Goal: Information Seeking & Learning: Learn about a topic

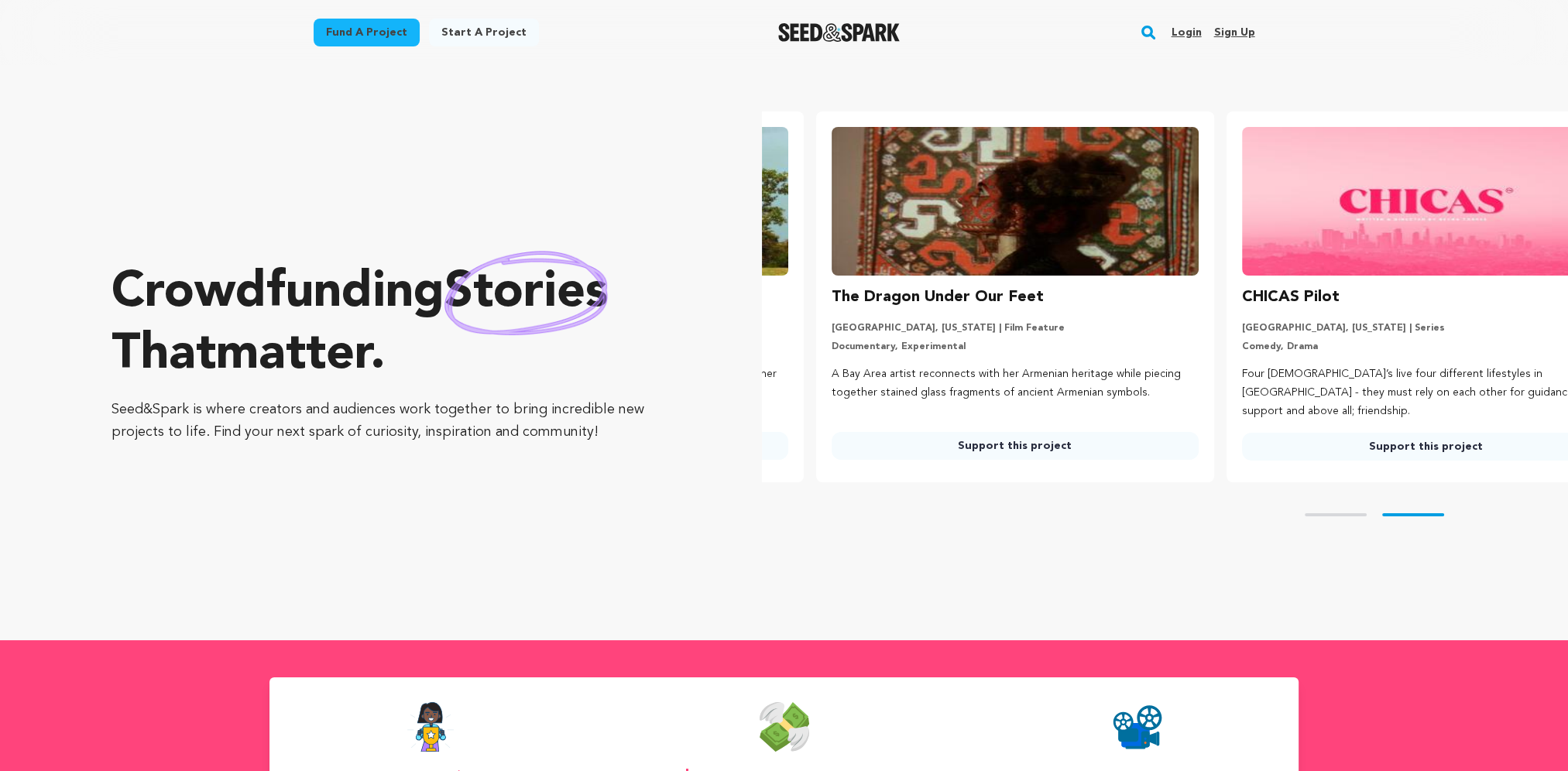
scroll to position [0, 422]
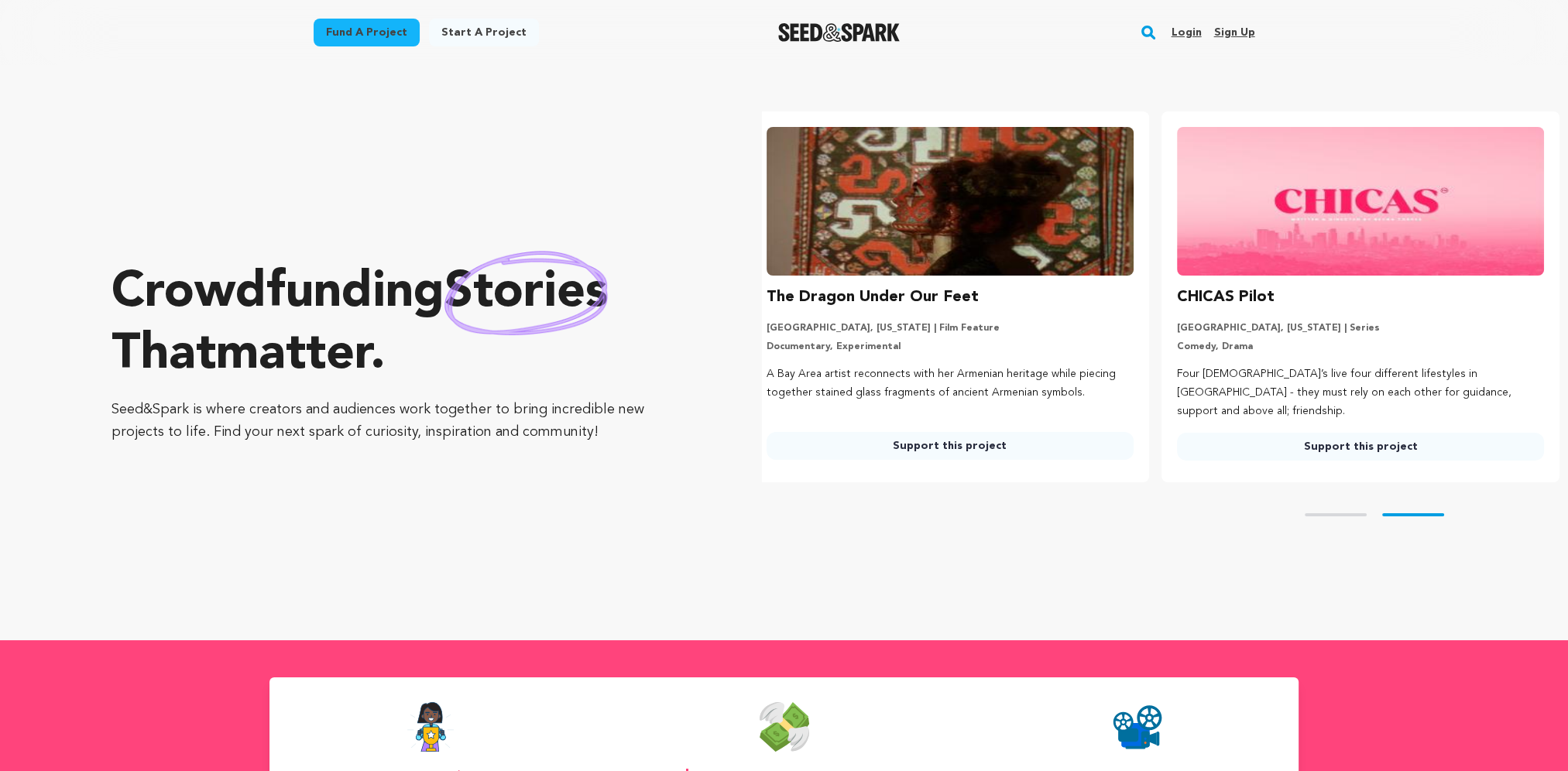
click at [1152, 26] on rect "button" at bounding box center [1148, 33] width 18 height 18
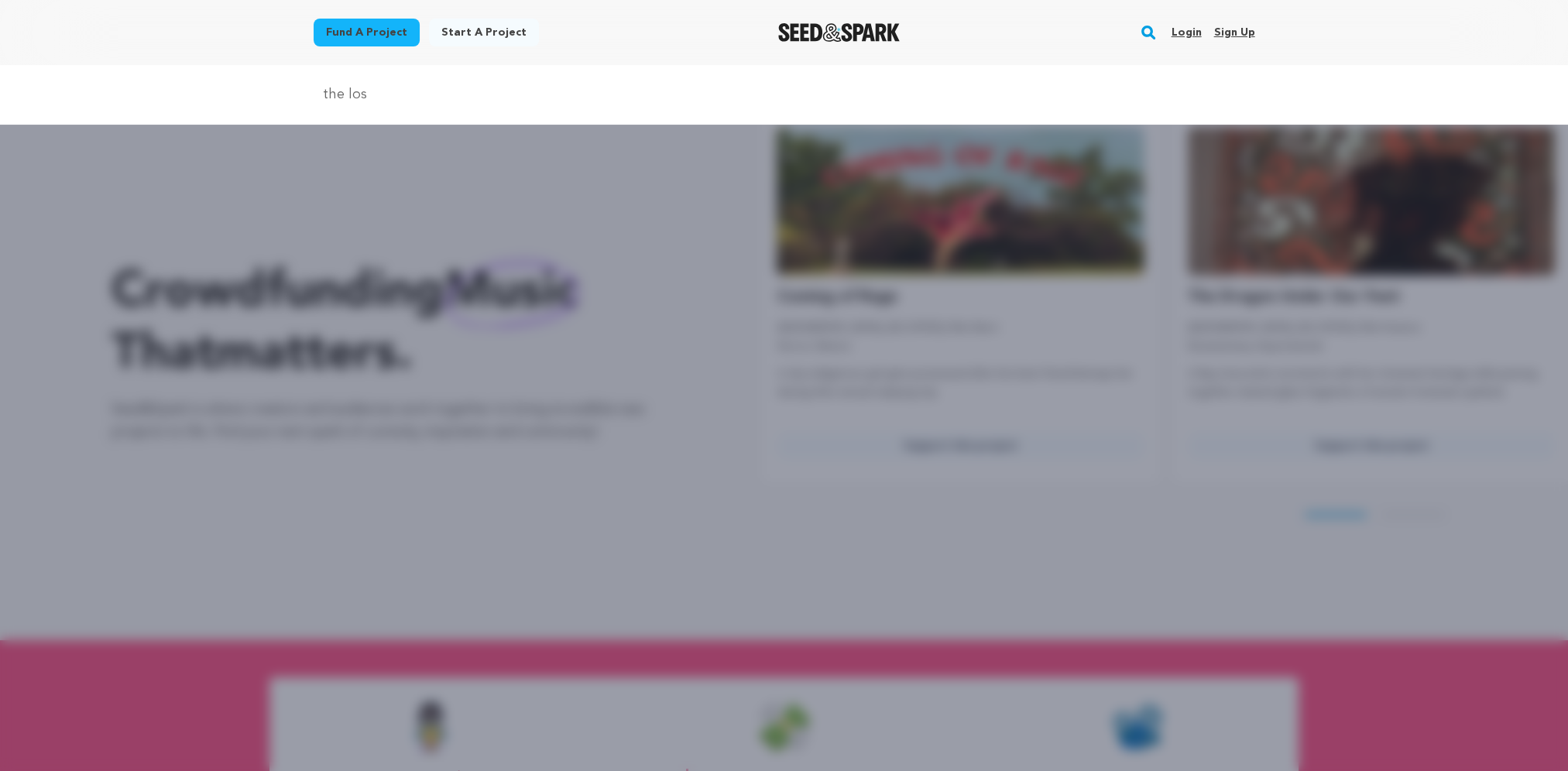
scroll to position [0, 0]
type input "the lost"
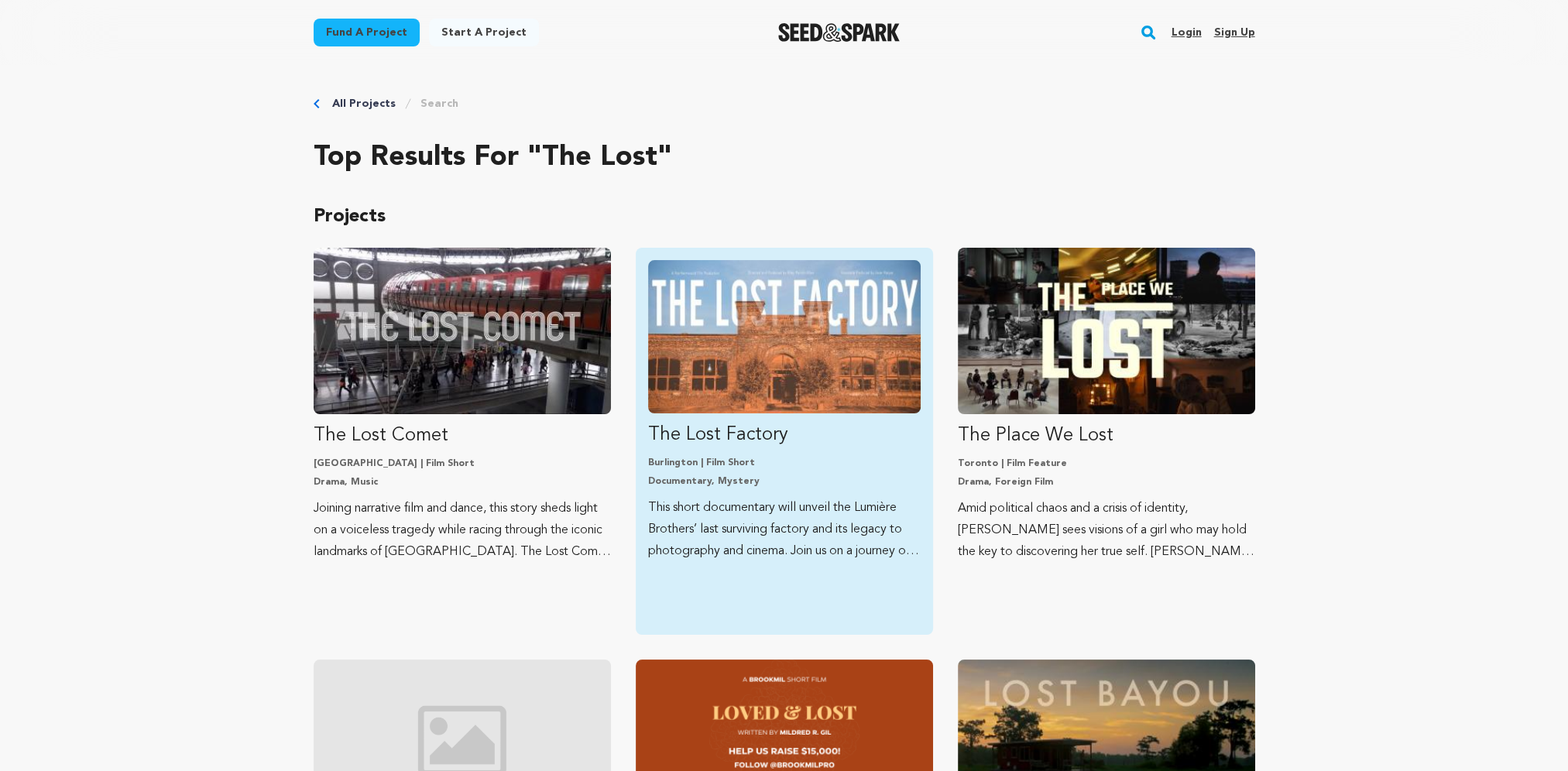
click at [765, 370] on img "Fund The Lost Factory" at bounding box center [784, 336] width 273 height 154
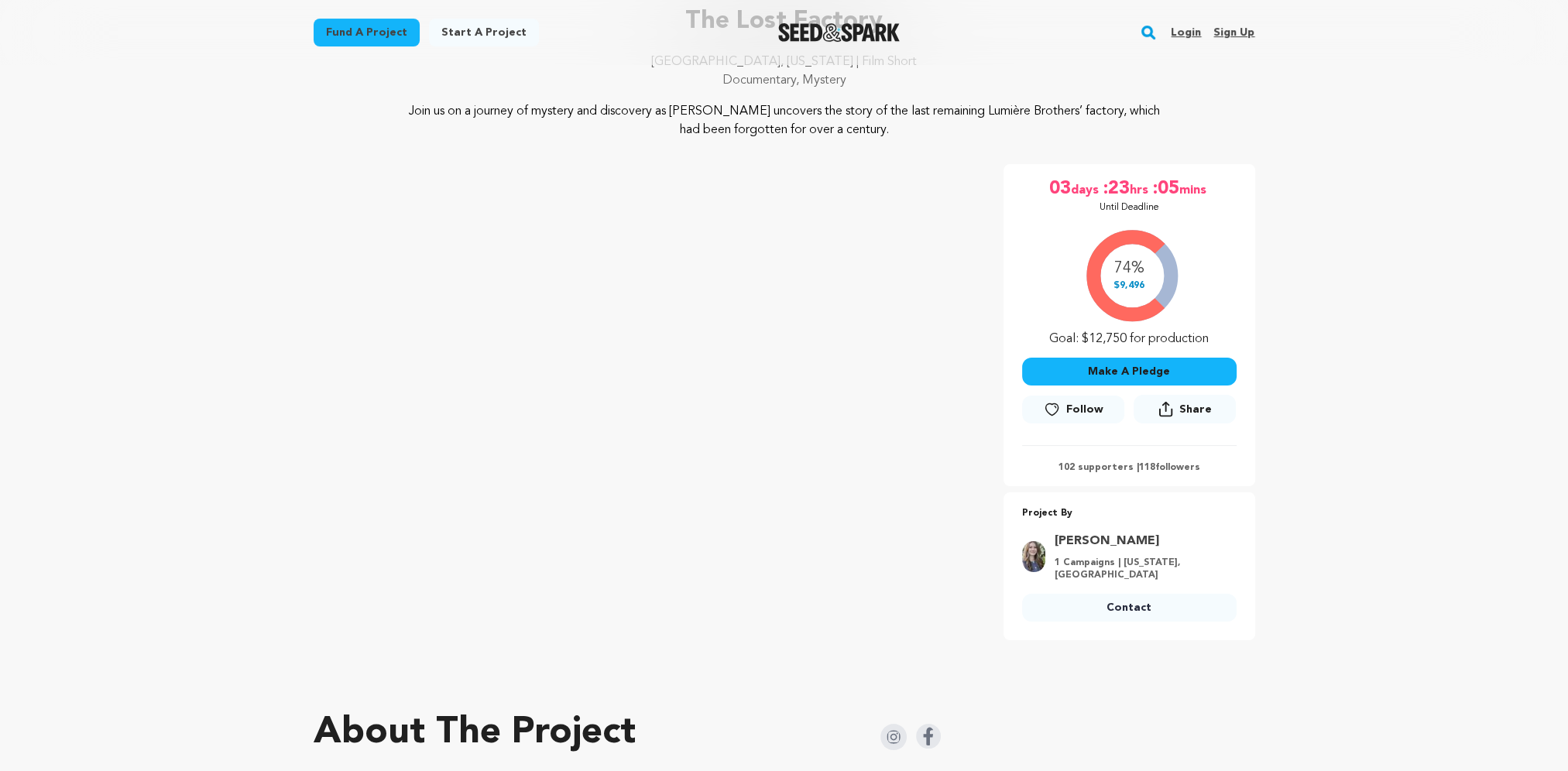
scroll to position [155, 0]
